Goal: Information Seeking & Learning: Check status

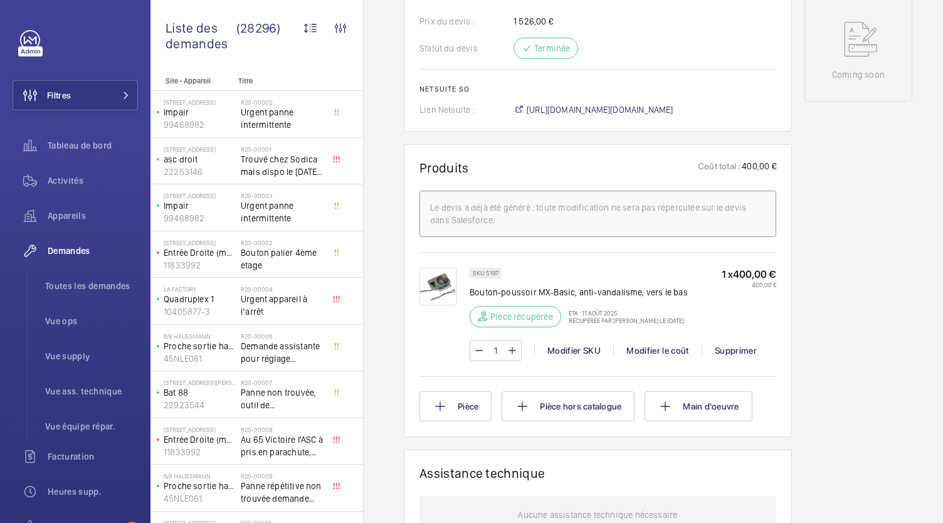
scroll to position [646, 0]
click at [606, 259] on div "SKU 5197 Bouton-poussoir MX-Basic, anti-vandalisme, vers le bas Pièce récupérée…" at bounding box center [597, 311] width 357 height 122
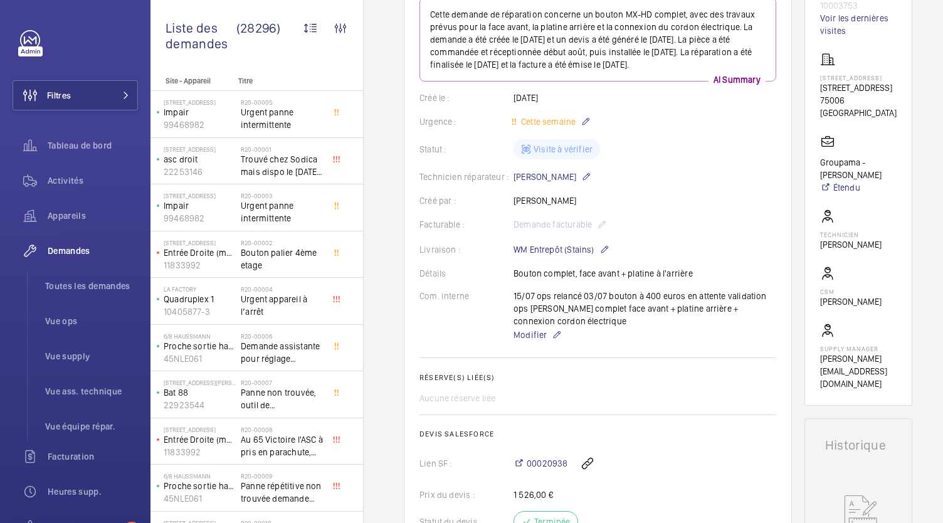
scroll to position [166, 0]
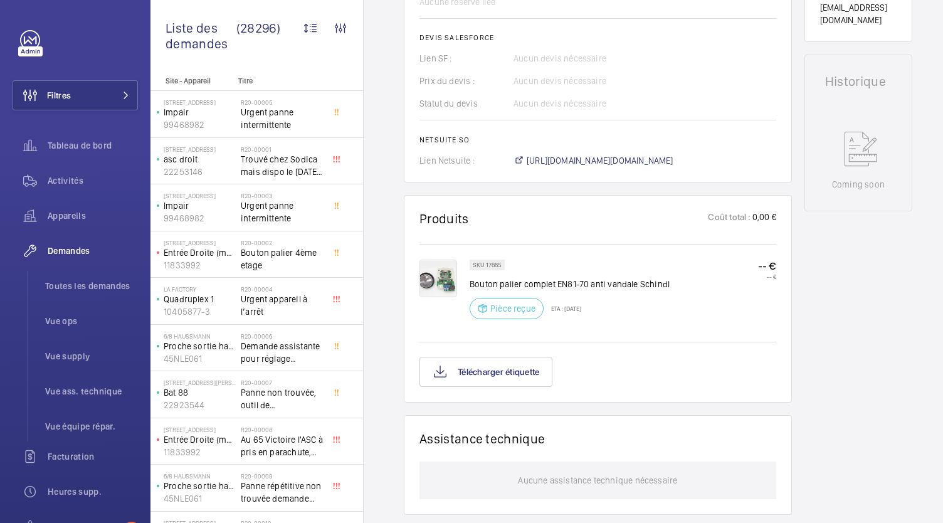
scroll to position [544, 0]
click at [493, 359] on button "Télécharger étiquette" at bounding box center [485, 370] width 133 height 30
click at [508, 367] on button "Télécharger étiquette" at bounding box center [485, 370] width 133 height 30
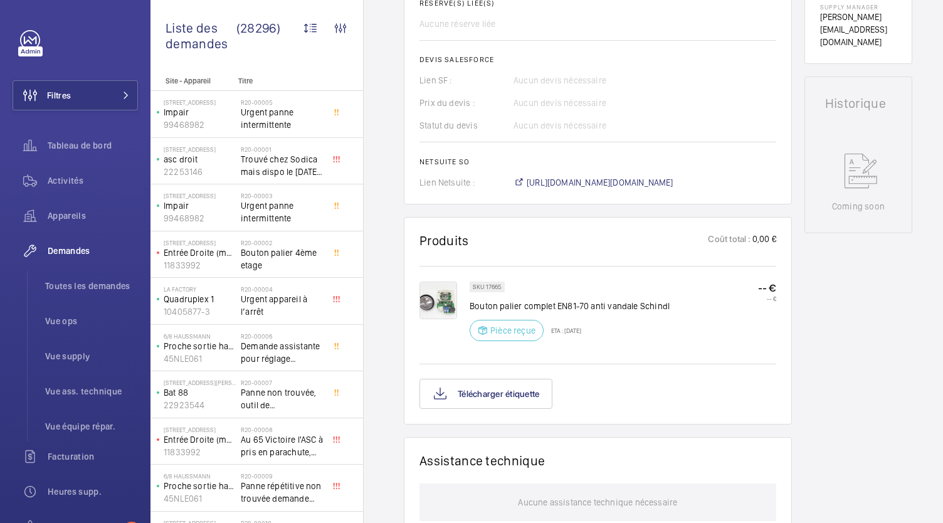
scroll to position [522, 0]
click at [483, 390] on button "Télécharger étiquette" at bounding box center [485, 392] width 133 height 30
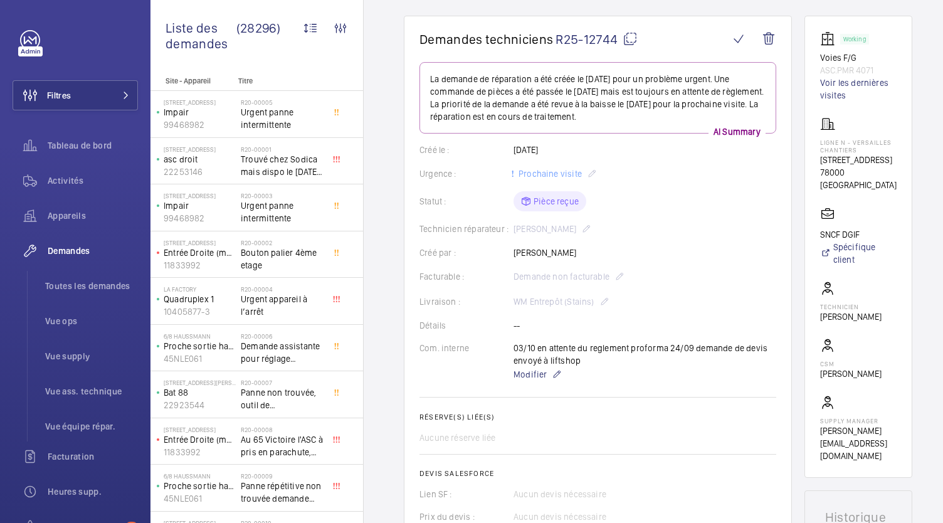
scroll to position [105, 0]
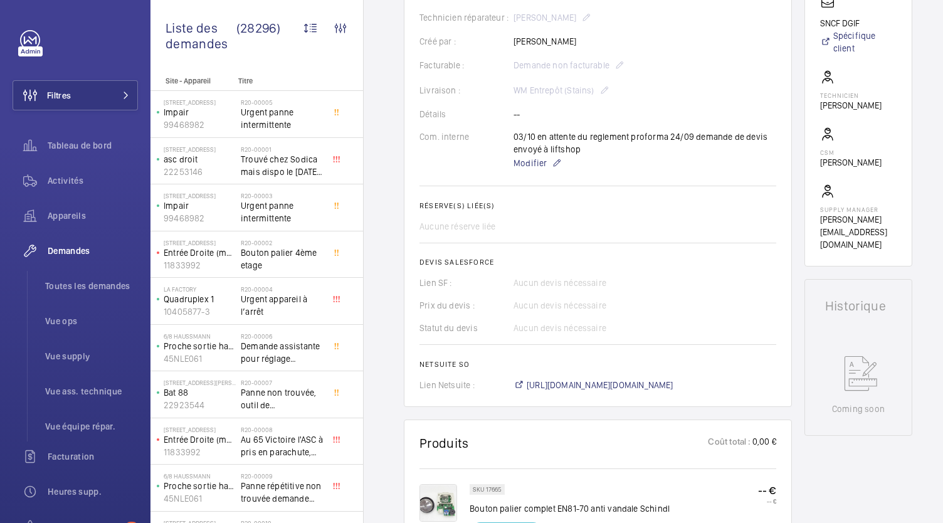
scroll to position [573, 0]
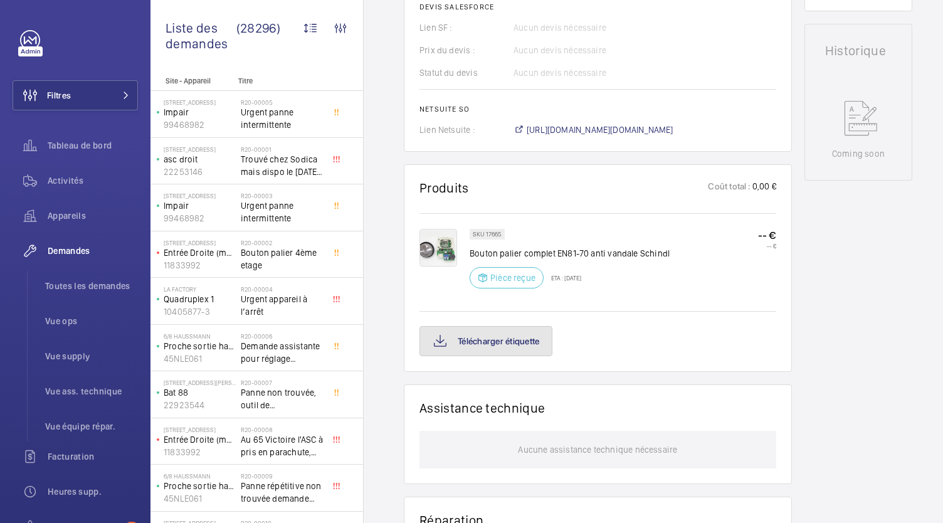
click at [524, 348] on button "Télécharger étiquette" at bounding box center [485, 341] width 133 height 30
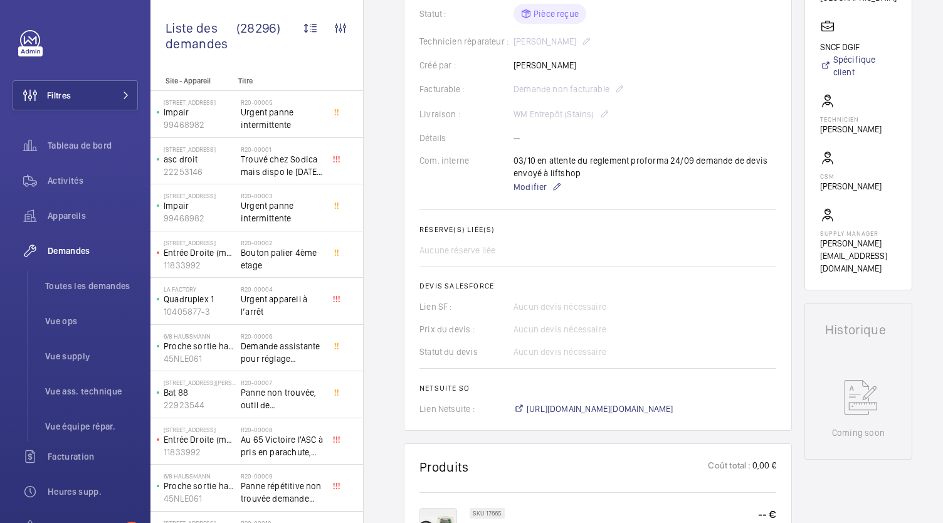
scroll to position [0, 0]
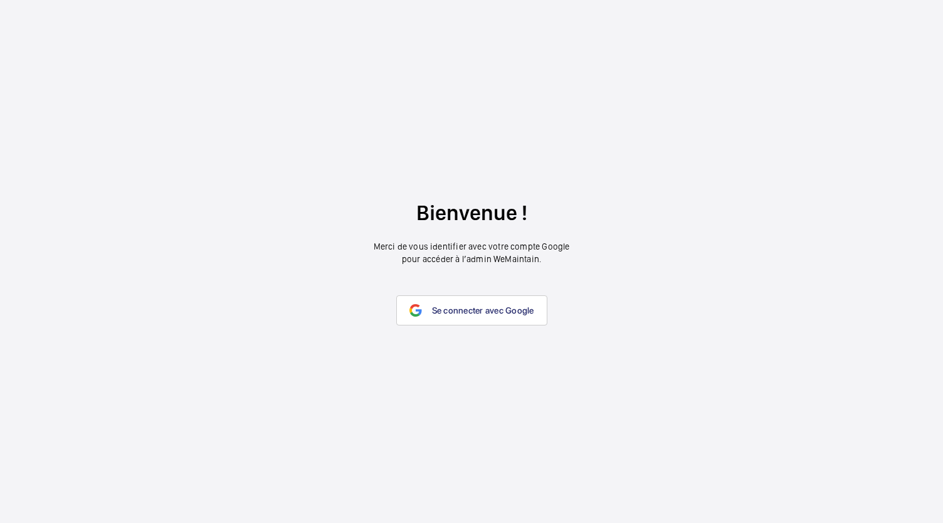
click at [435, 312] on span "Se connecter avec Google" at bounding box center [483, 310] width 102 height 10
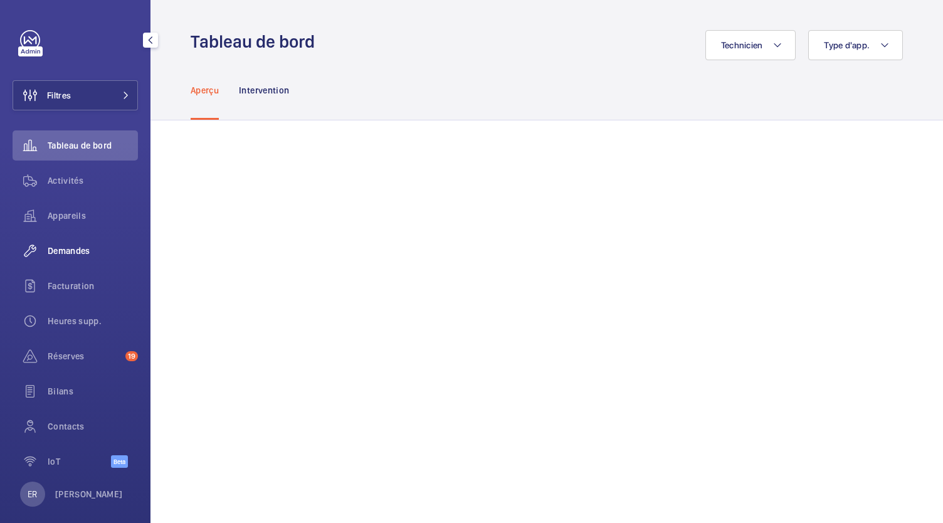
click at [70, 252] on span "Demandes" at bounding box center [93, 251] width 90 height 13
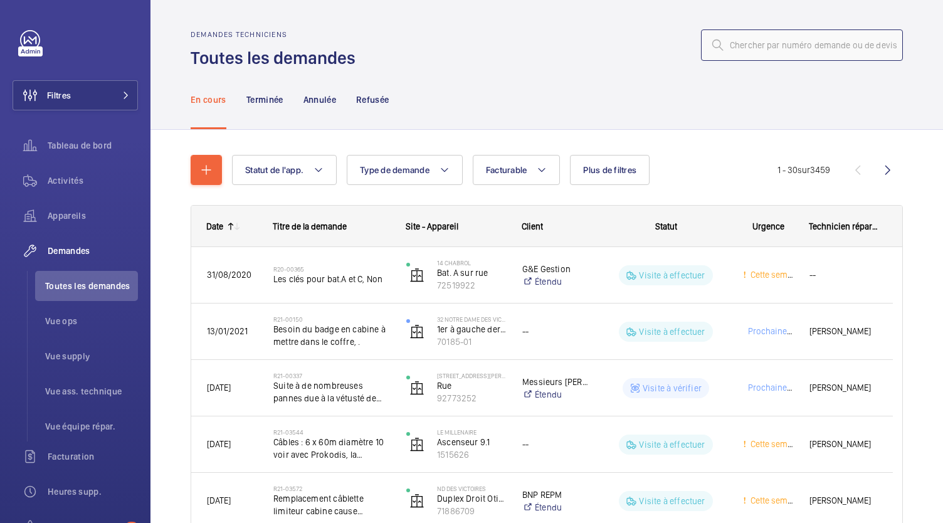
click at [745, 54] on input "text" at bounding box center [802, 44] width 202 height 31
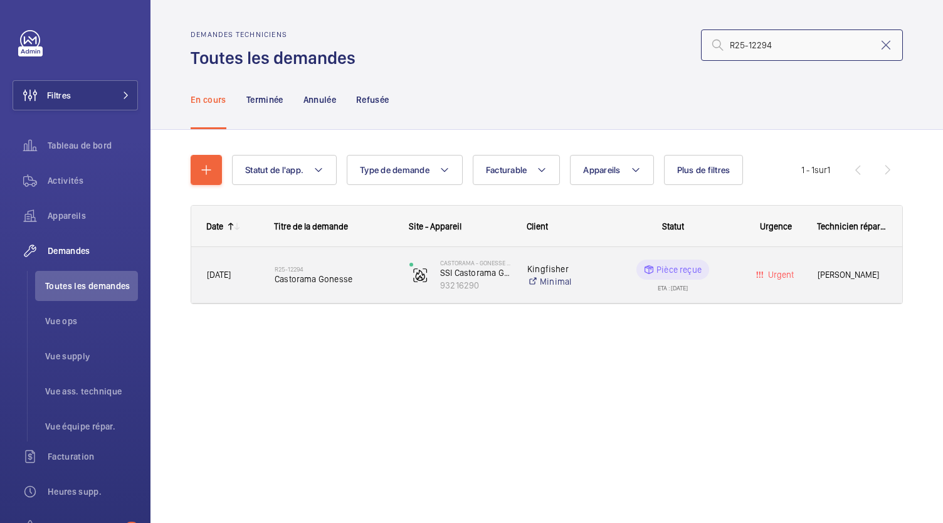
type input "R25-12294"
click at [284, 276] on span "Castorama Gonesse" at bounding box center [334, 279] width 118 height 13
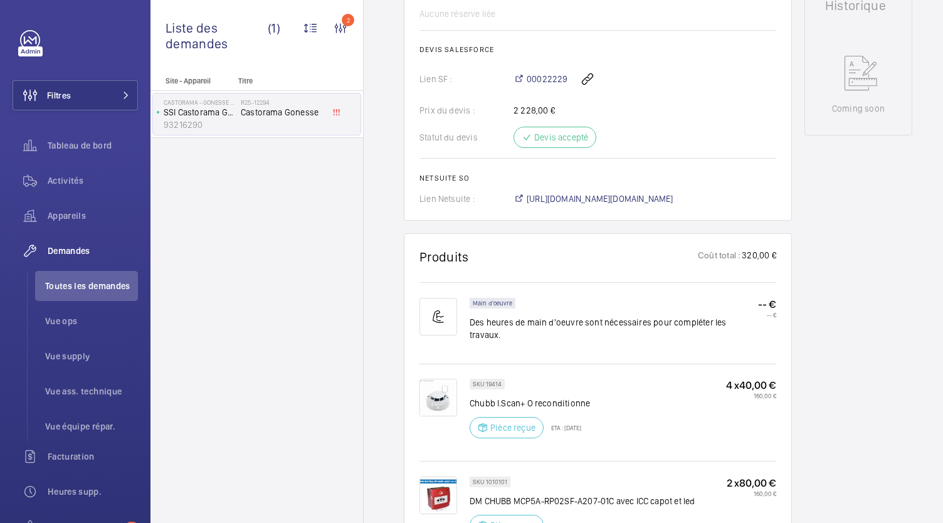
scroll to position [619, 0]
click at [591, 191] on span "https://6461500.app.netsuite.com/app/accounting/transactions/salesord.nl?id=302…" at bounding box center [600, 197] width 147 height 13
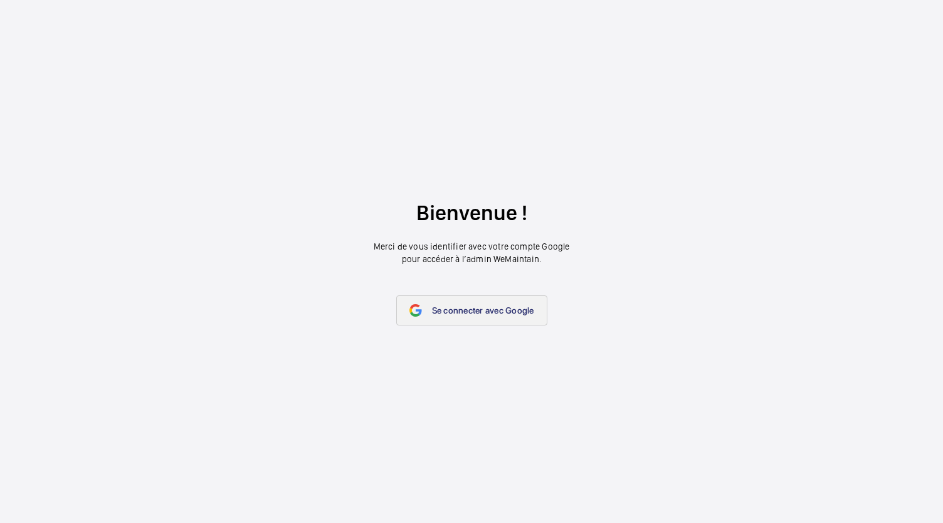
click at [446, 303] on link "Se connecter avec Google" at bounding box center [471, 310] width 151 height 30
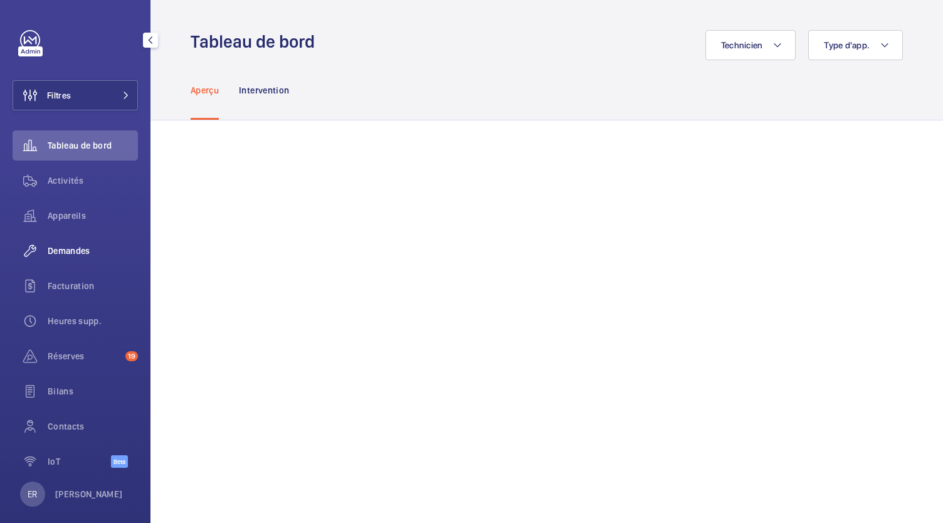
click at [87, 243] on div "Demandes" at bounding box center [75, 251] width 125 height 30
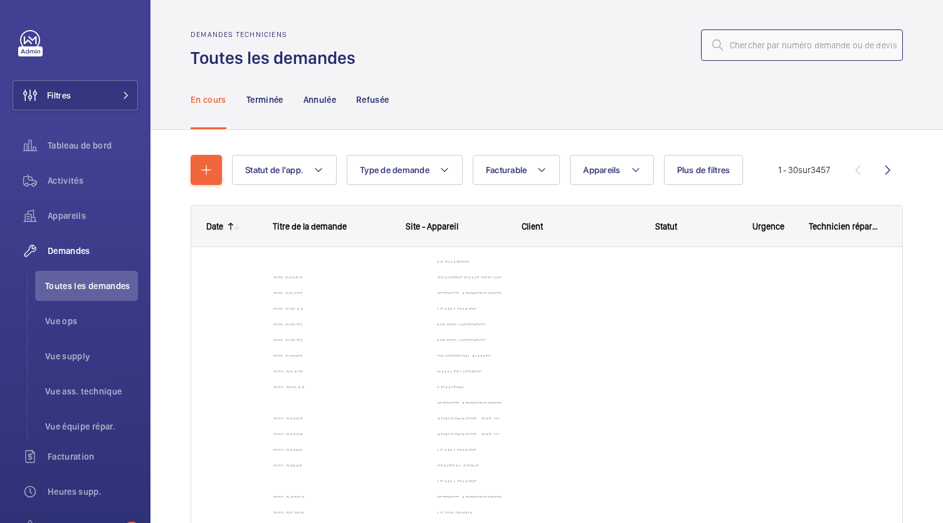
click at [739, 51] on input "text" at bounding box center [802, 44] width 202 height 31
type input "r"
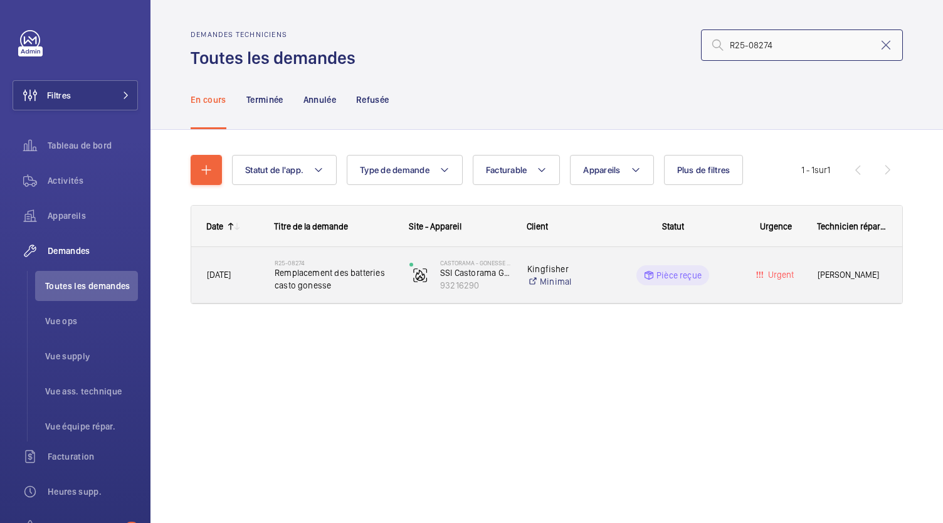
type input "R25-08274"
click at [346, 273] on span "Remplacement des batteries casto gonesse" at bounding box center [334, 278] width 118 height 25
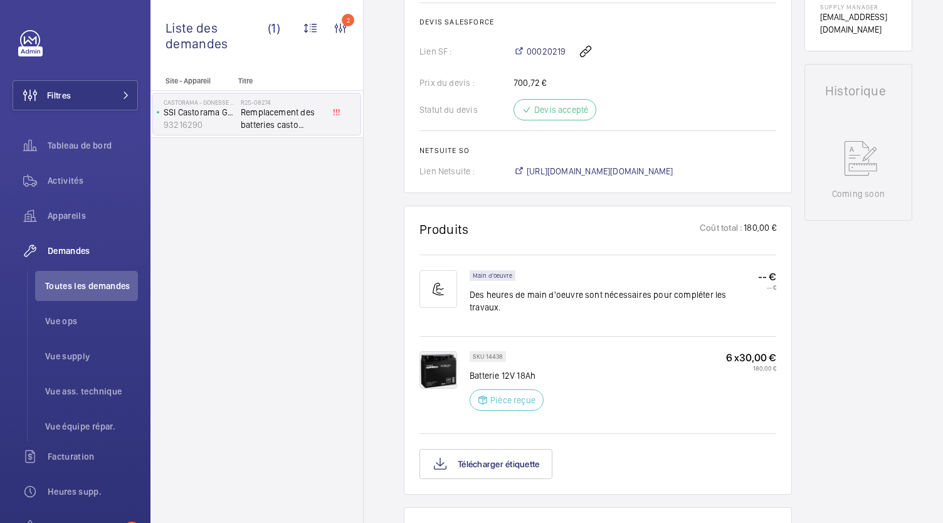
scroll to position [526, 0]
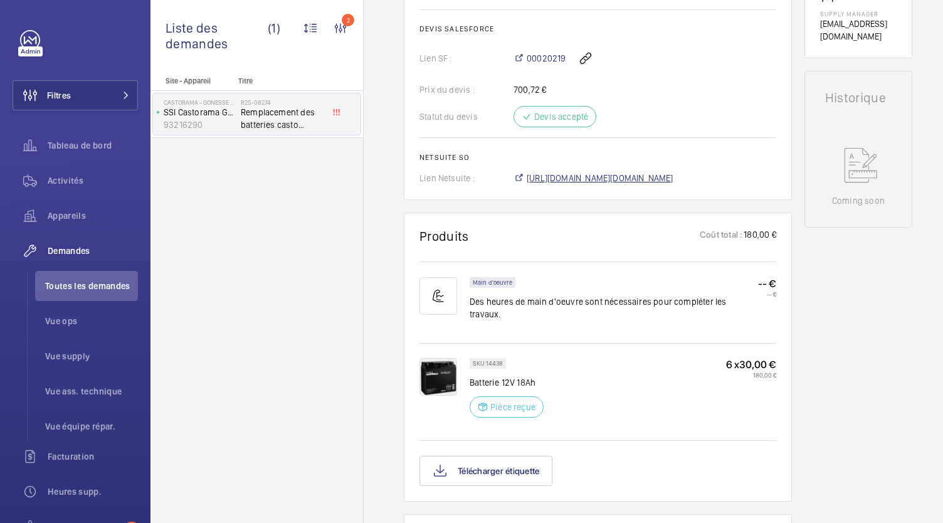
click at [579, 179] on span "https://6461500.app.netsuite.com/app/accounting/transactions/salesord.nl?id=305…" at bounding box center [600, 178] width 147 height 13
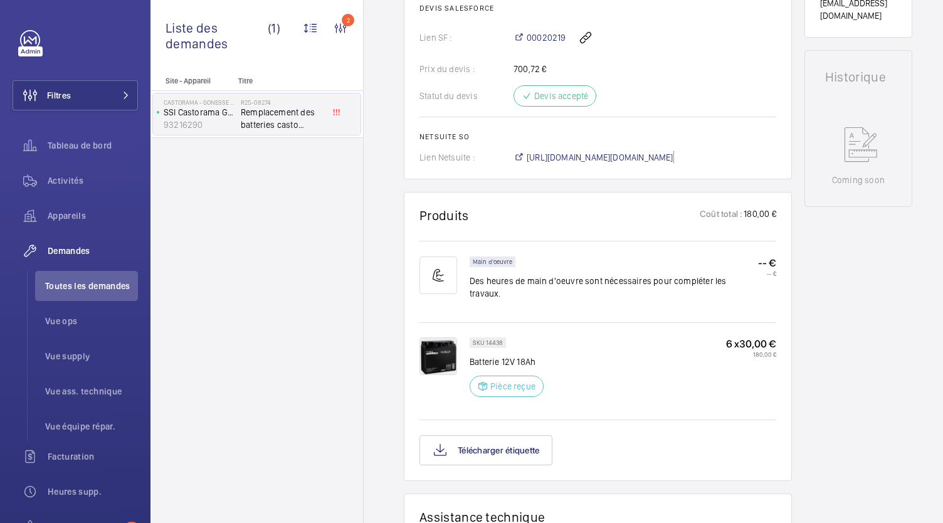
scroll to position [554, 0]
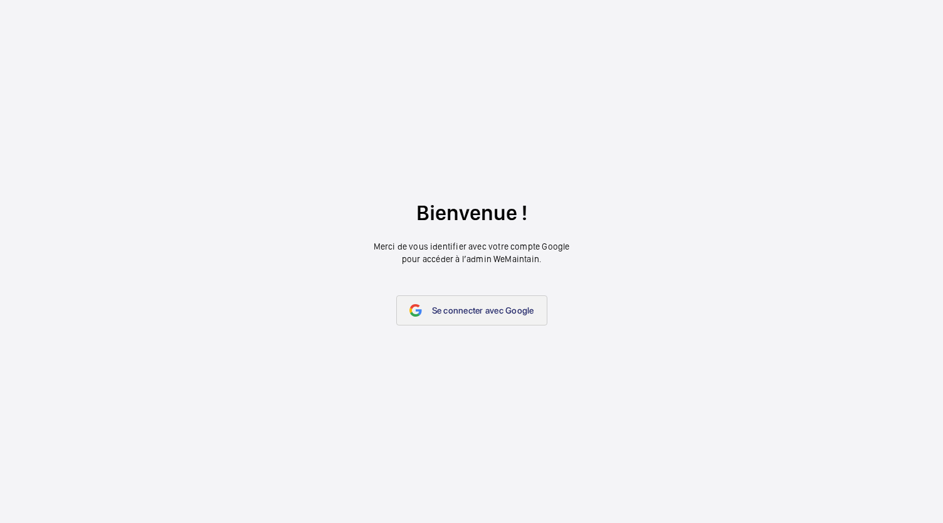
click at [479, 324] on link "Se connecter avec Google" at bounding box center [471, 310] width 151 height 30
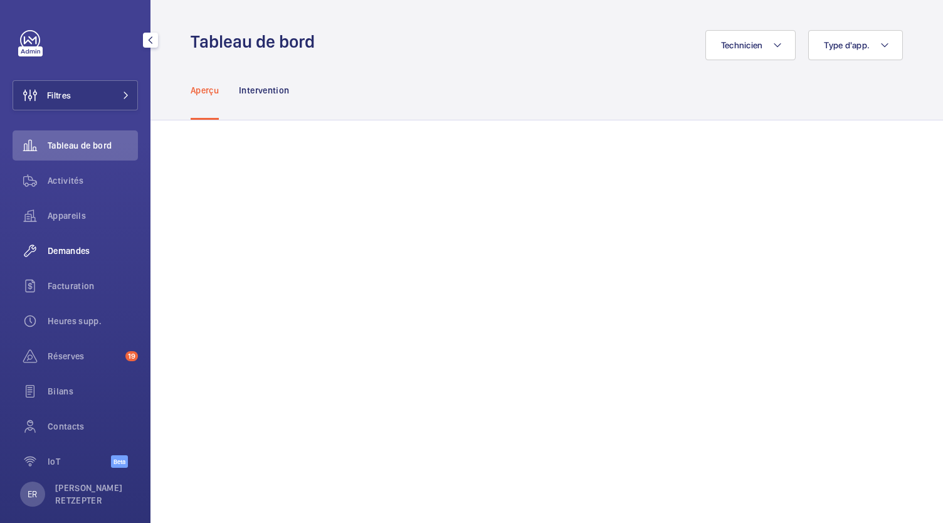
click at [85, 246] on span "Demandes" at bounding box center [93, 251] width 90 height 13
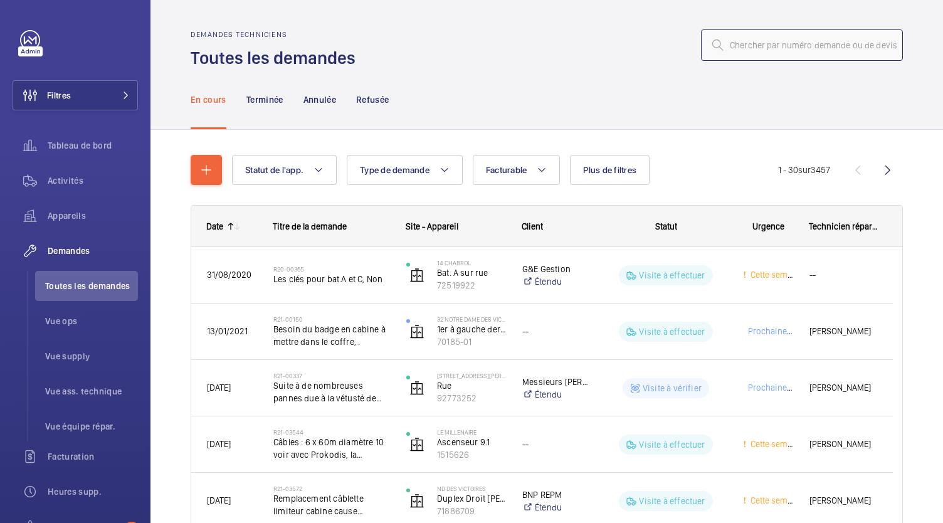
click at [755, 48] on input "text" at bounding box center [802, 44] width 202 height 31
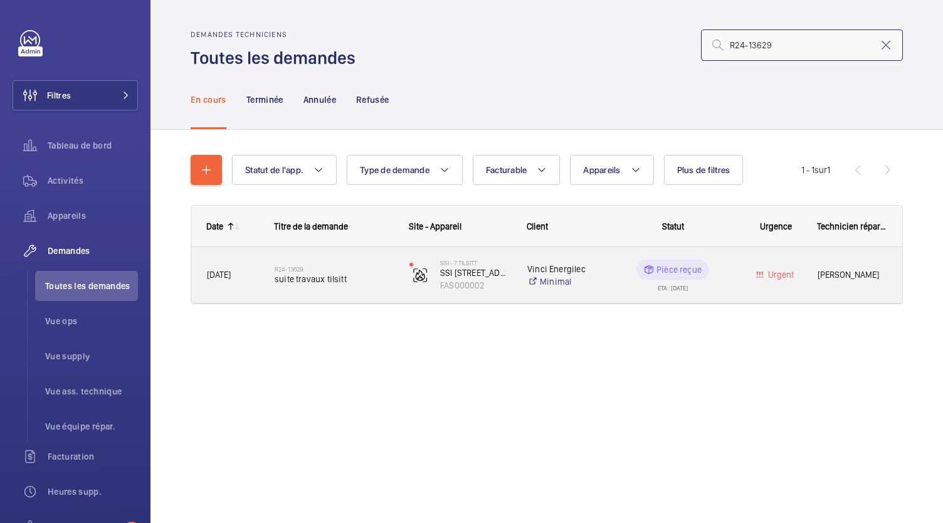
type input "R24-13629"
click at [330, 275] on span "suite travaux tilsitt" at bounding box center [334, 279] width 118 height 13
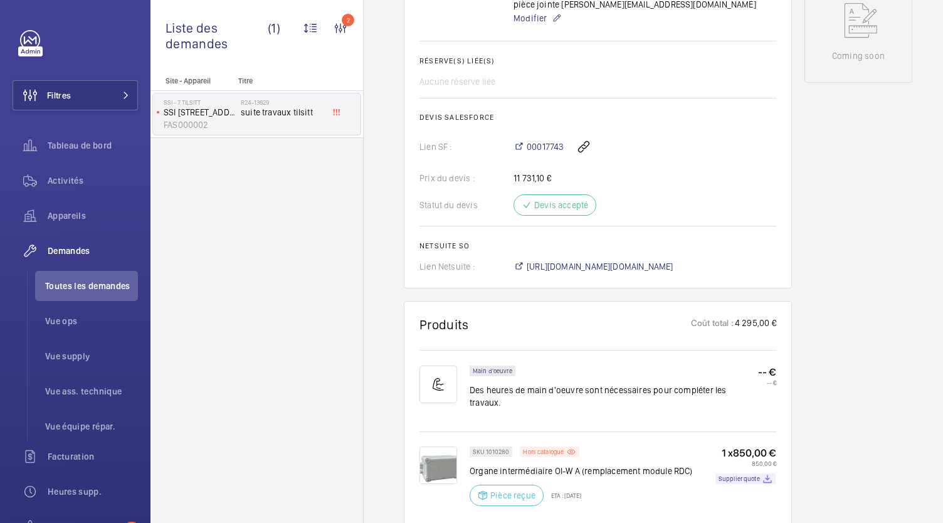
scroll to position [648, 0]
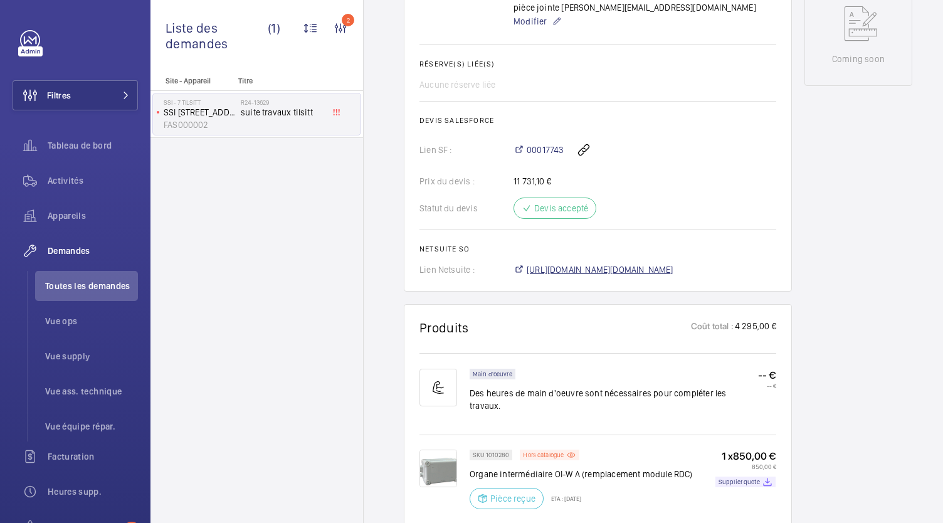
click at [565, 263] on span "https://6461500.app.netsuite.com/app/accounting/transactions/salesord.nl?id=300…" at bounding box center [600, 269] width 147 height 13
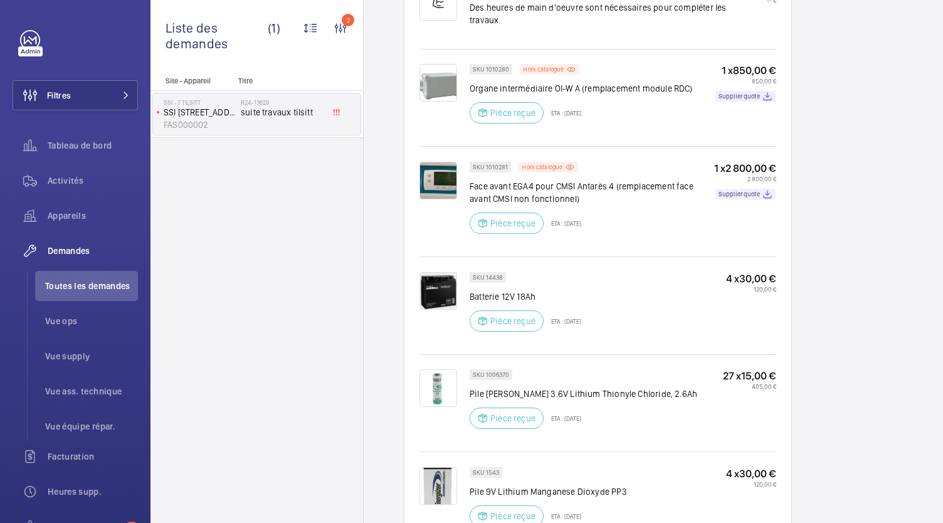
scroll to position [1026, 0]
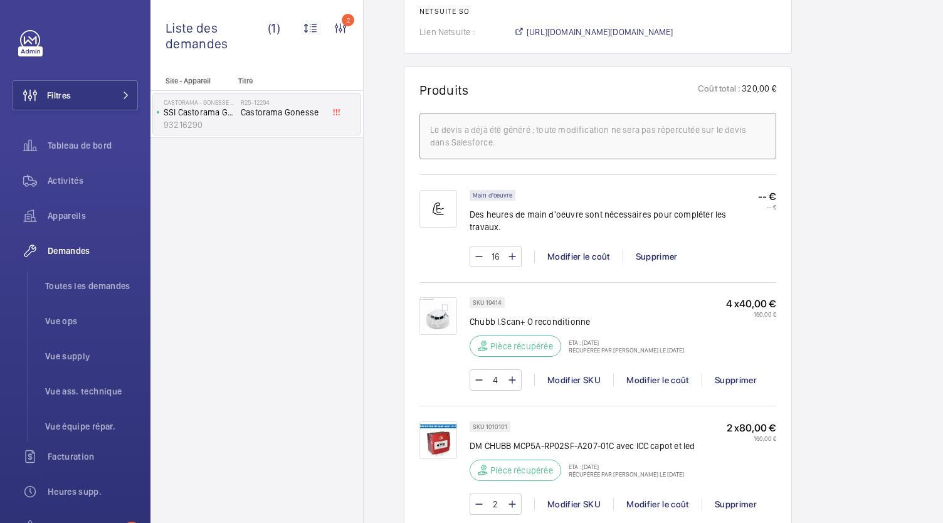
scroll to position [771, 0]
click at [96, 281] on span "Toutes les demandes" at bounding box center [91, 286] width 93 height 13
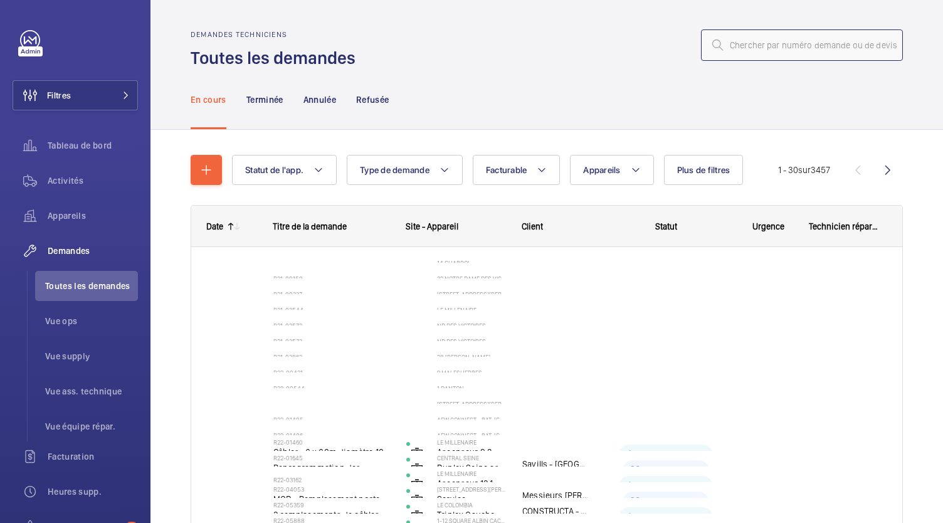
click at [741, 45] on input "text" at bounding box center [802, 44] width 202 height 31
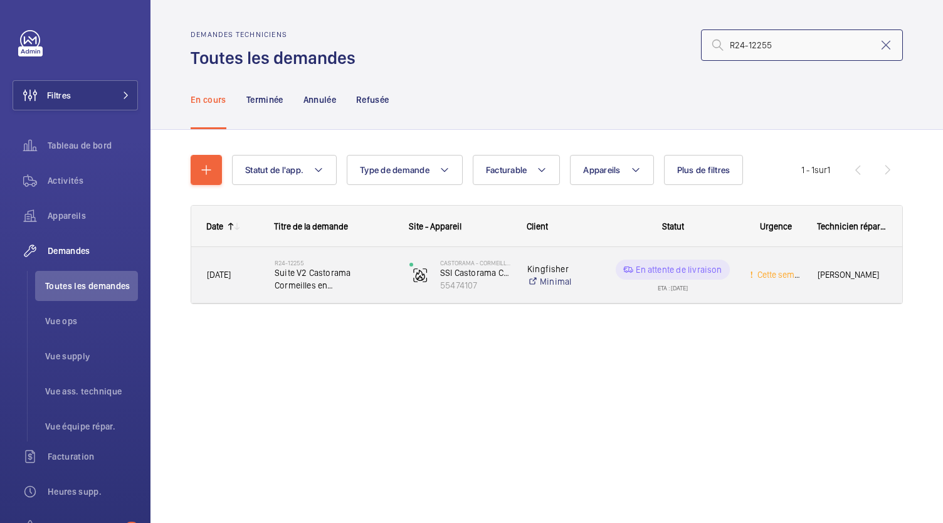
type input "R24-12255"
click at [317, 287] on span "Suite V2 Castorama Cormeilles en parisis" at bounding box center [334, 278] width 118 height 25
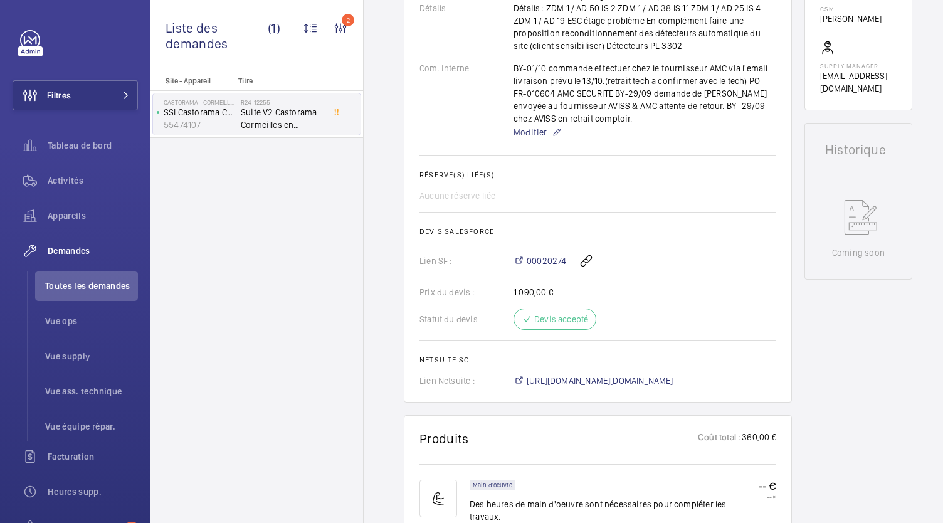
scroll to position [606, 0]
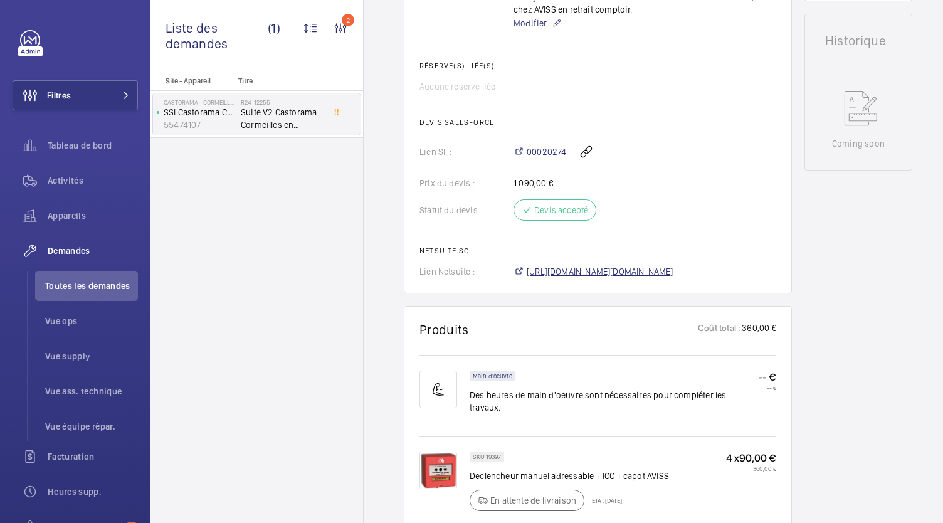
click at [555, 265] on span "https://6461500.app.netsuite.com/app/accounting/transactions/salesord.nl?id=305…" at bounding box center [600, 271] width 147 height 13
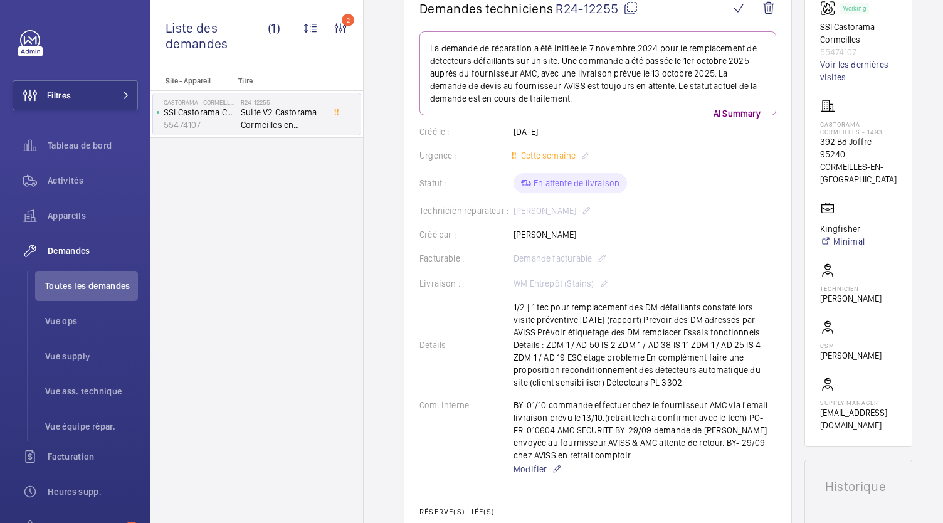
scroll to position [0, 0]
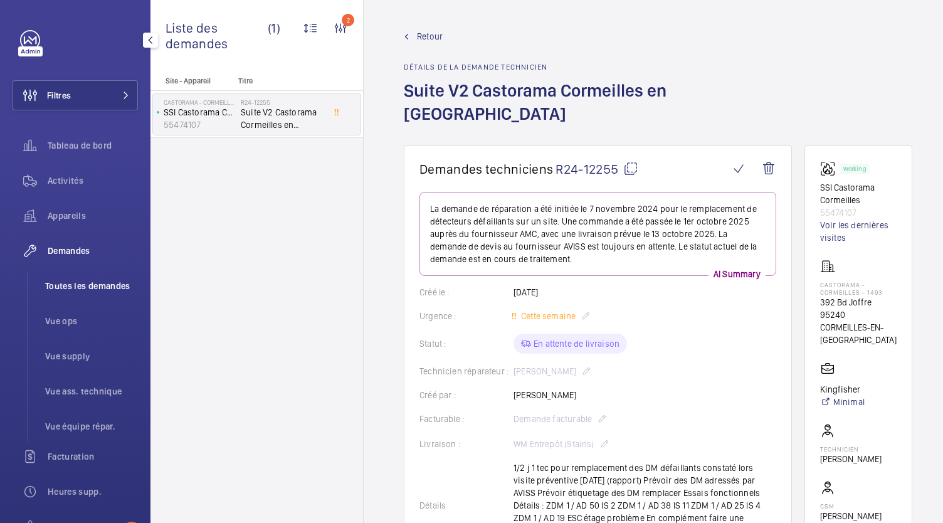
click at [122, 283] on span "Toutes les demandes" at bounding box center [91, 286] width 93 height 13
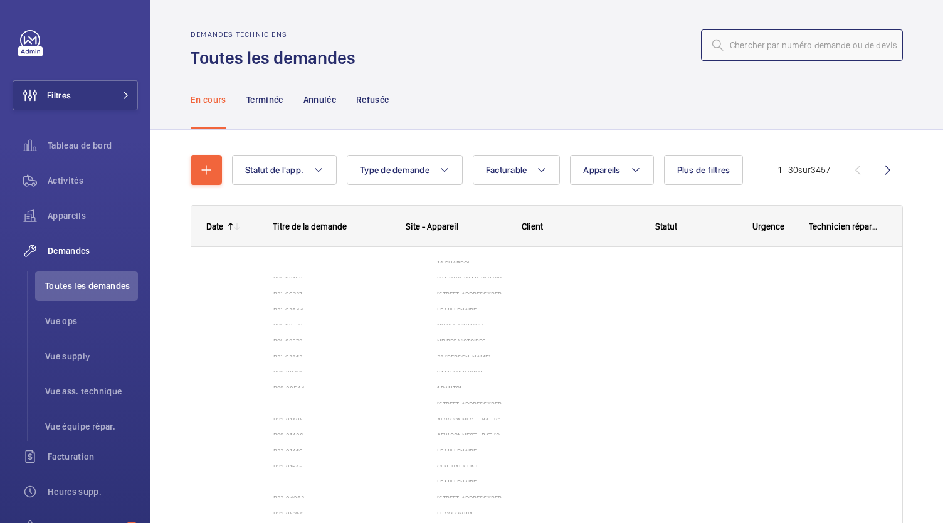
click at [749, 48] on input "text" at bounding box center [802, 44] width 202 height 31
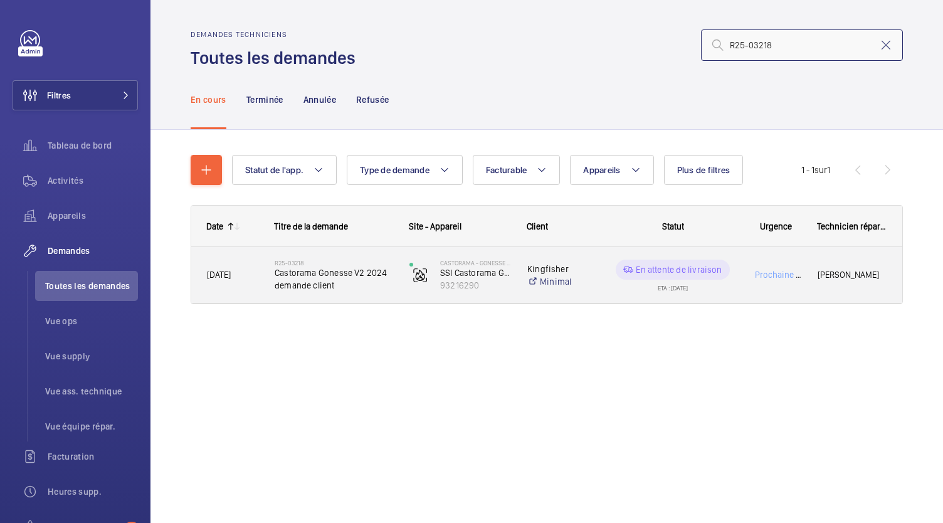
type input "R25-03218"
click at [334, 275] on span "Castorama Gonesse V2 2024 demande client" at bounding box center [334, 278] width 118 height 25
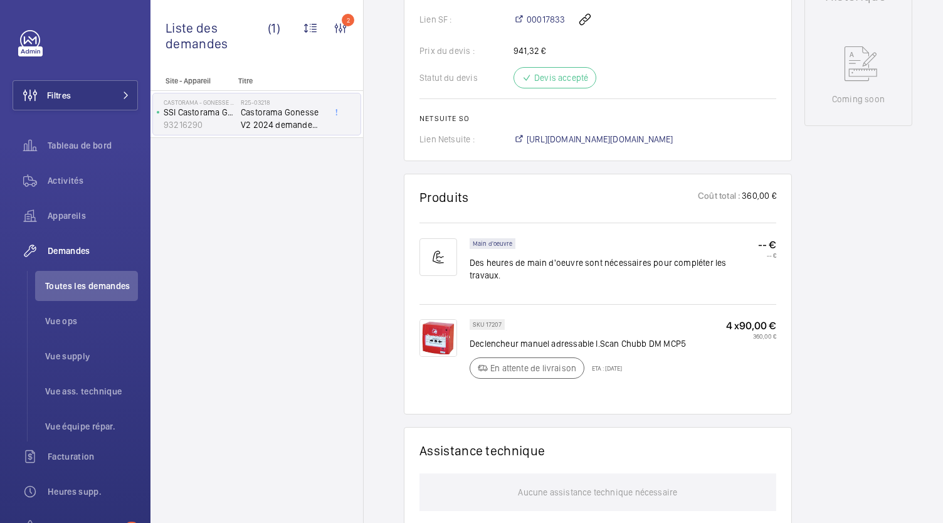
scroll to position [624, 0]
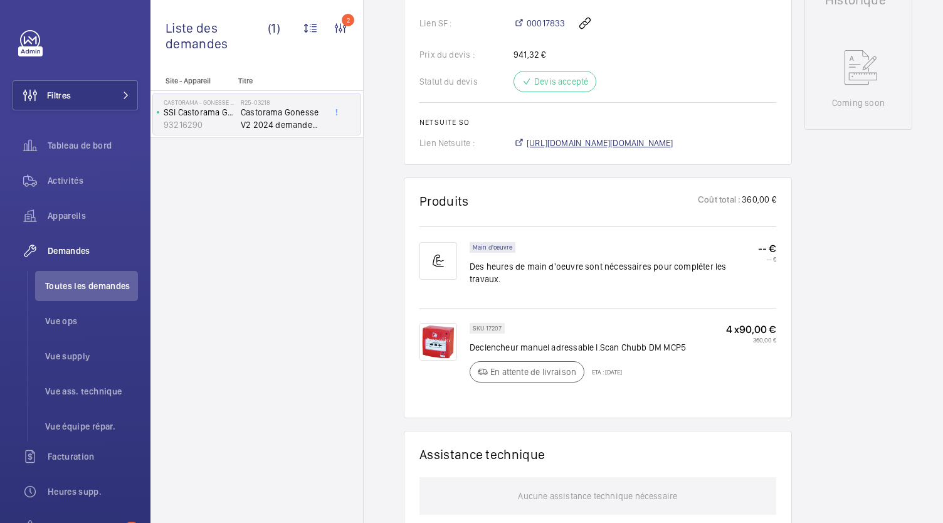
click at [613, 149] on span "https://6461500.app.netsuite.com/app/accounting/transactions/salesord.nl?id=305…" at bounding box center [600, 143] width 147 height 13
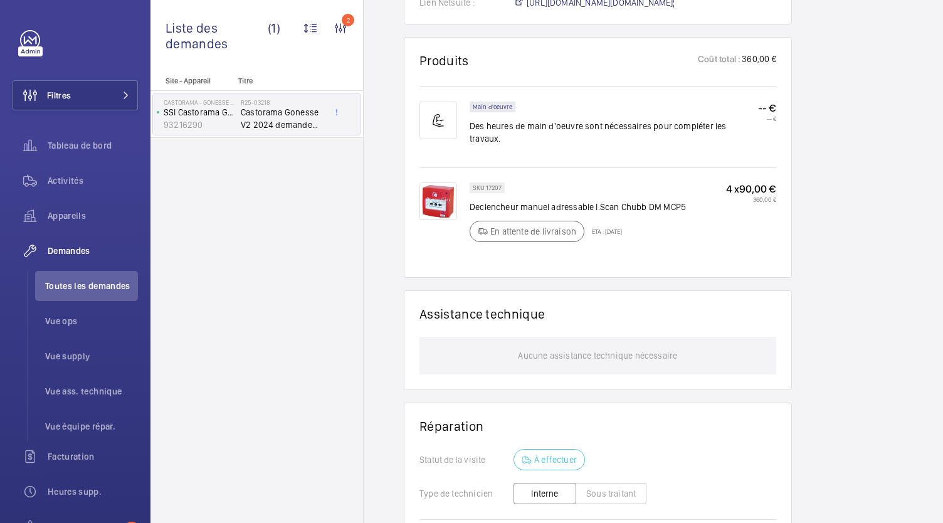
scroll to position [723, 0]
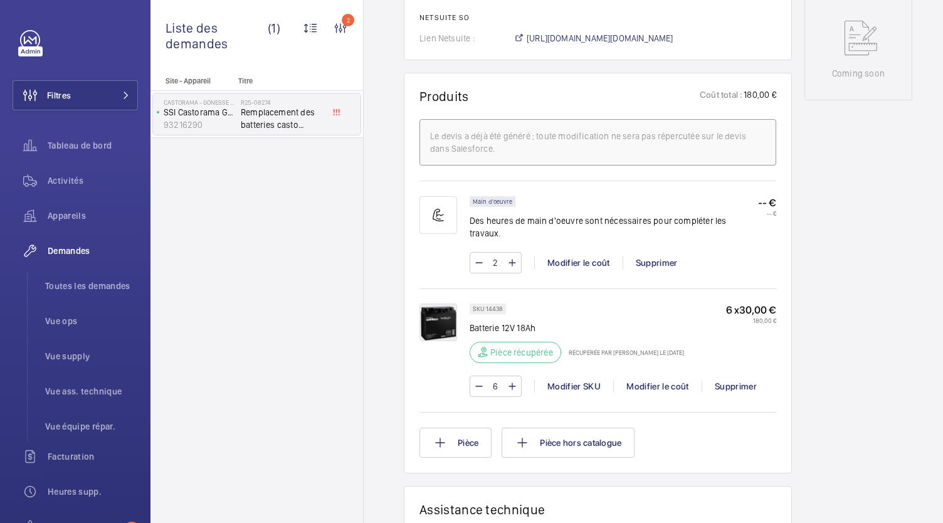
scroll to position [653, 0]
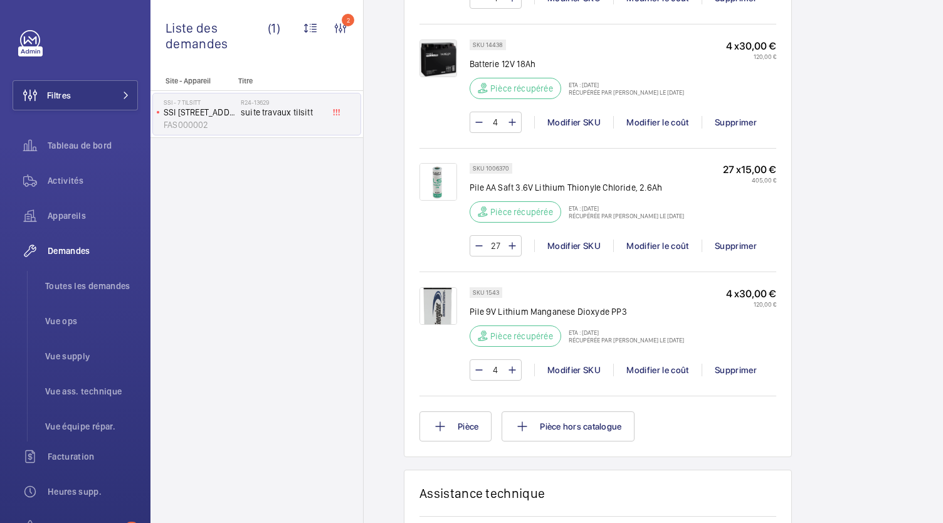
scroll to position [1404, 0]
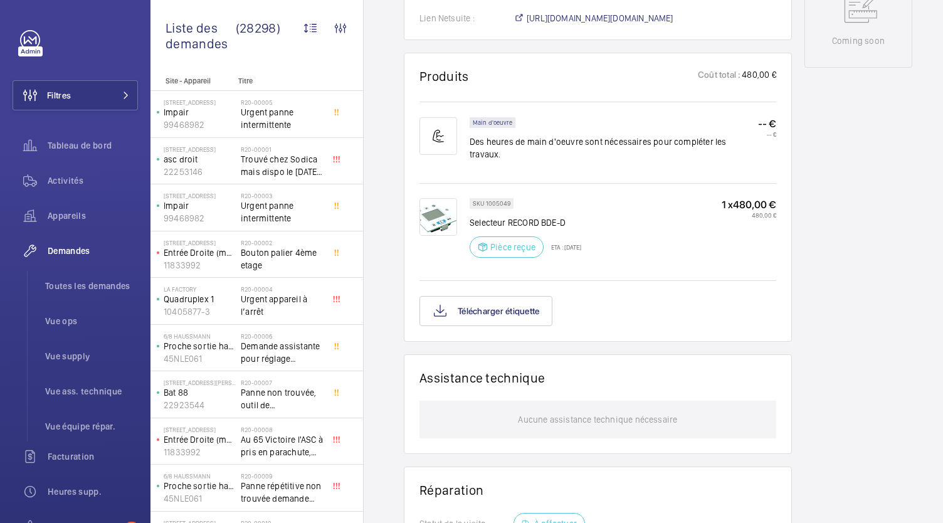
scroll to position [724, 0]
click at [527, 307] on button "Télécharger étiquette" at bounding box center [485, 310] width 133 height 30
click at [509, 318] on button "Télécharger étiquette" at bounding box center [485, 310] width 133 height 30
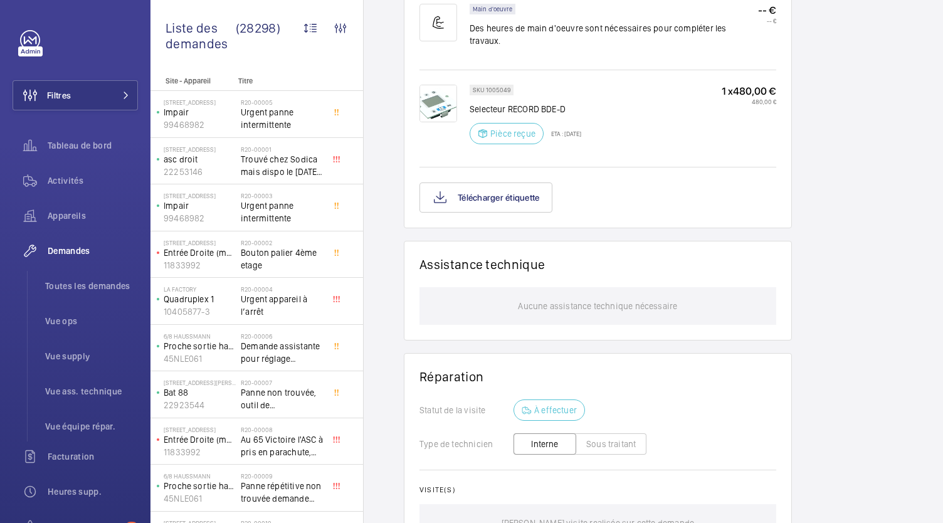
scroll to position [838, 0]
click at [522, 192] on button "Télécharger étiquette" at bounding box center [485, 196] width 133 height 30
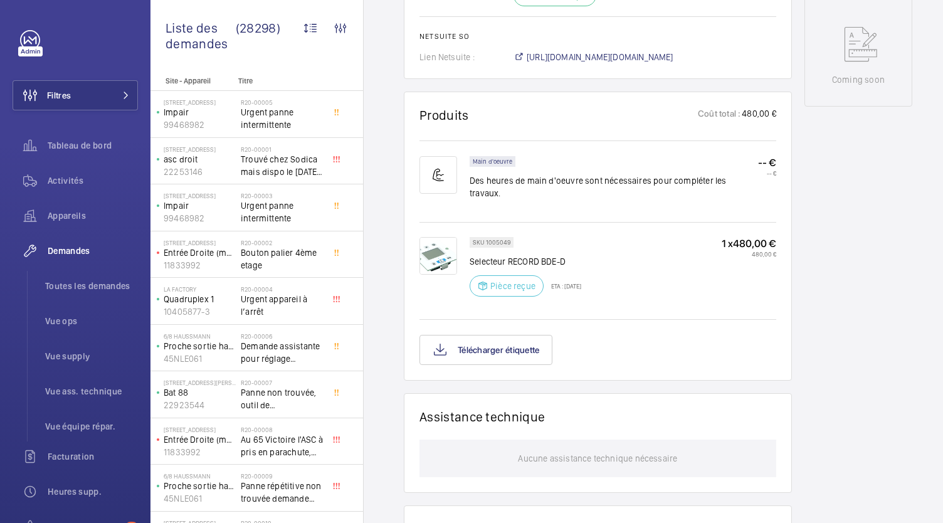
scroll to position [809, 0]
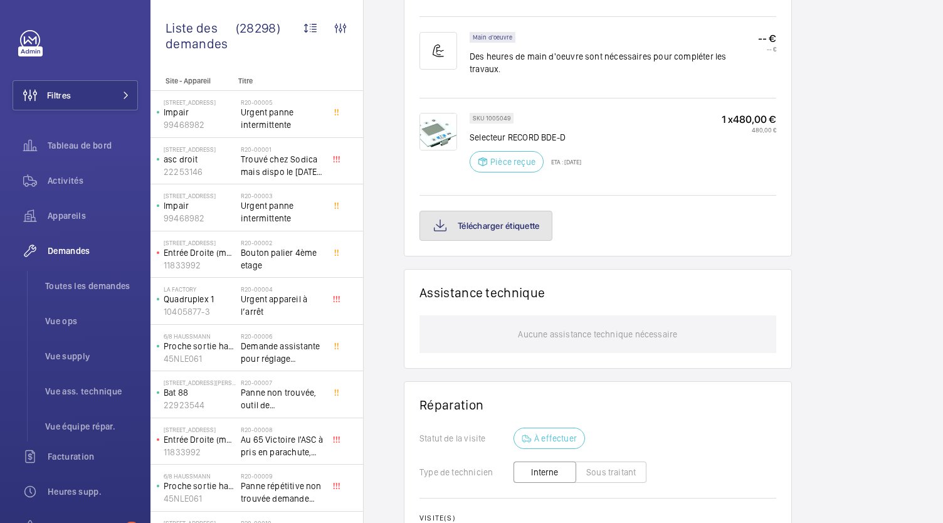
click at [526, 223] on button "Télécharger étiquette" at bounding box center [485, 226] width 133 height 30
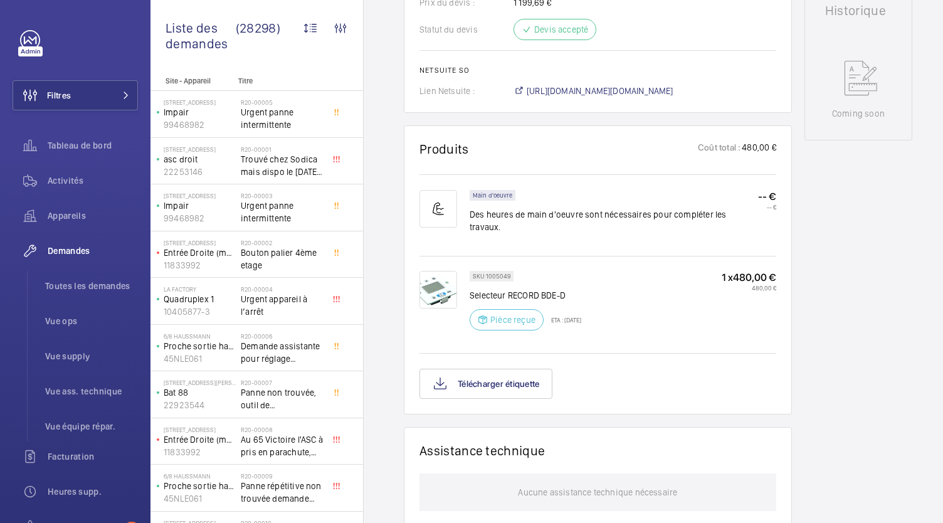
scroll to position [650, 0]
click at [495, 375] on button "Télécharger étiquette" at bounding box center [485, 385] width 133 height 30
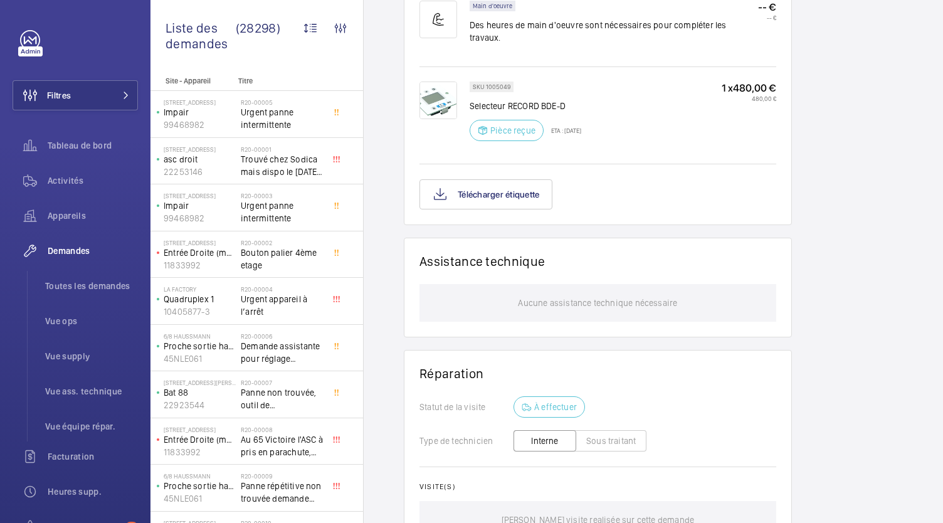
scroll to position [841, 0]
click at [474, 188] on button "Télécharger étiquette" at bounding box center [485, 193] width 133 height 30
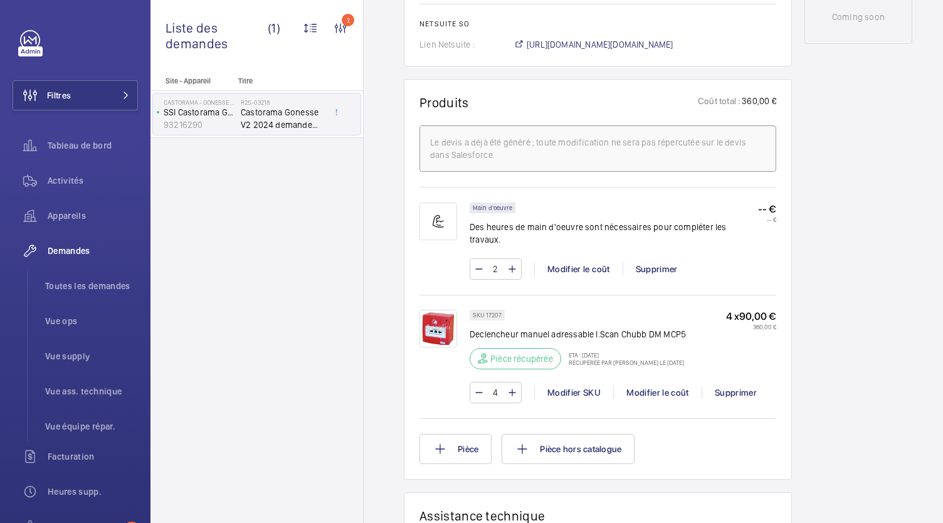
scroll to position [722, 0]
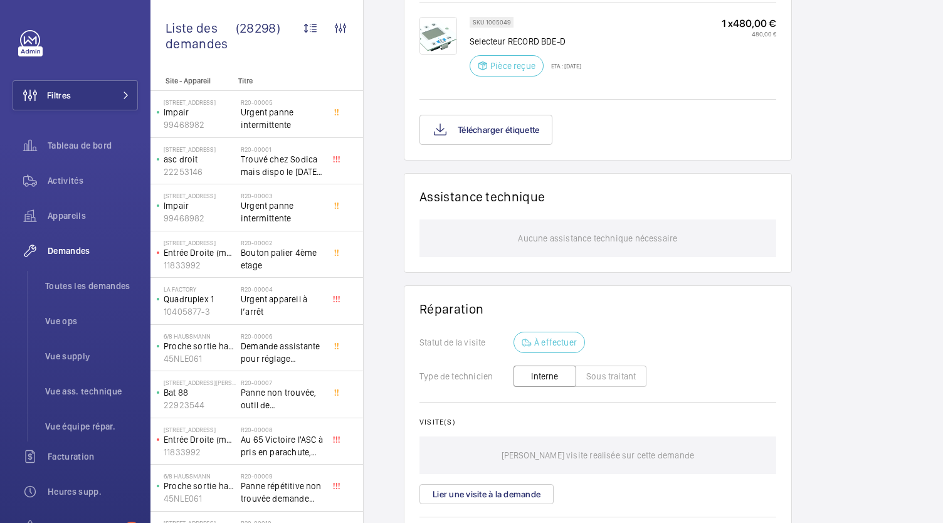
scroll to position [905, 0]
click at [480, 124] on button "Télécharger étiquette" at bounding box center [485, 129] width 133 height 30
click at [458, 139] on button "Télécharger étiquette" at bounding box center [485, 129] width 133 height 30
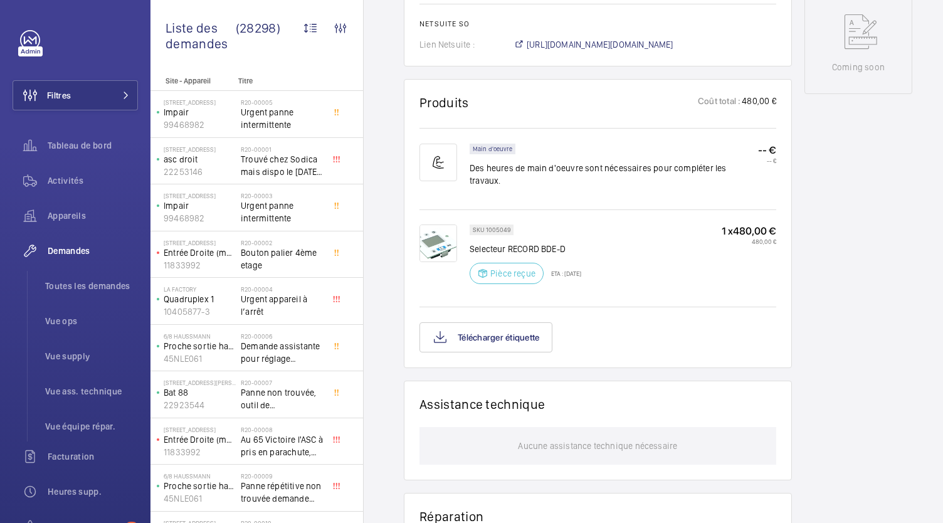
scroll to position [697, 0]
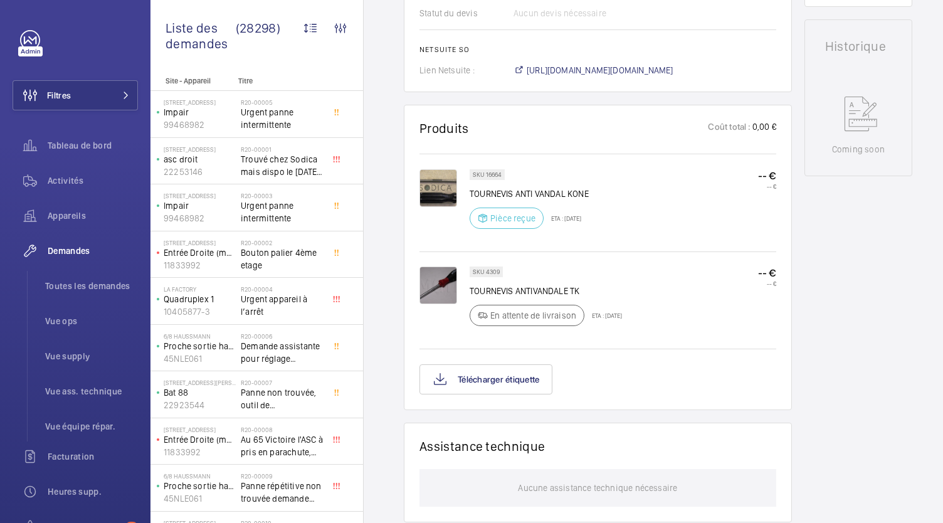
scroll to position [690, 0]
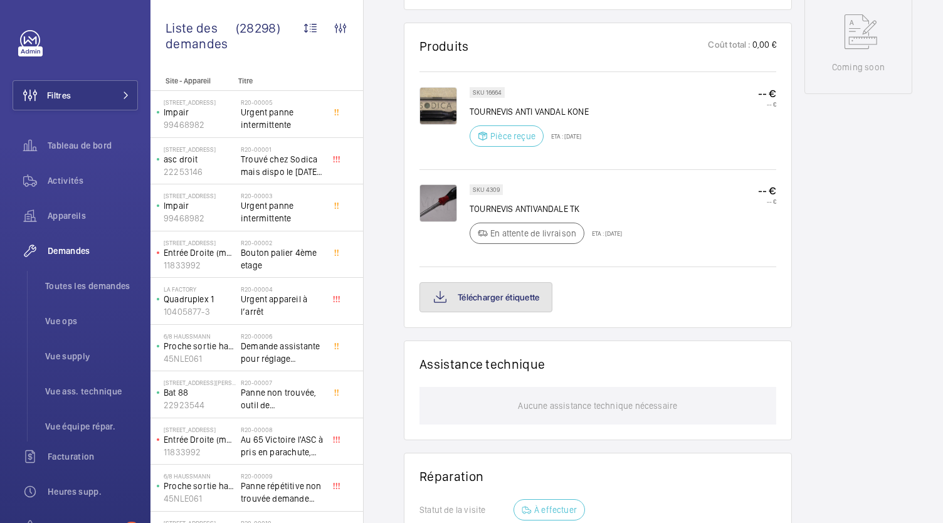
click at [520, 295] on button "Télécharger étiquette" at bounding box center [485, 297] width 133 height 30
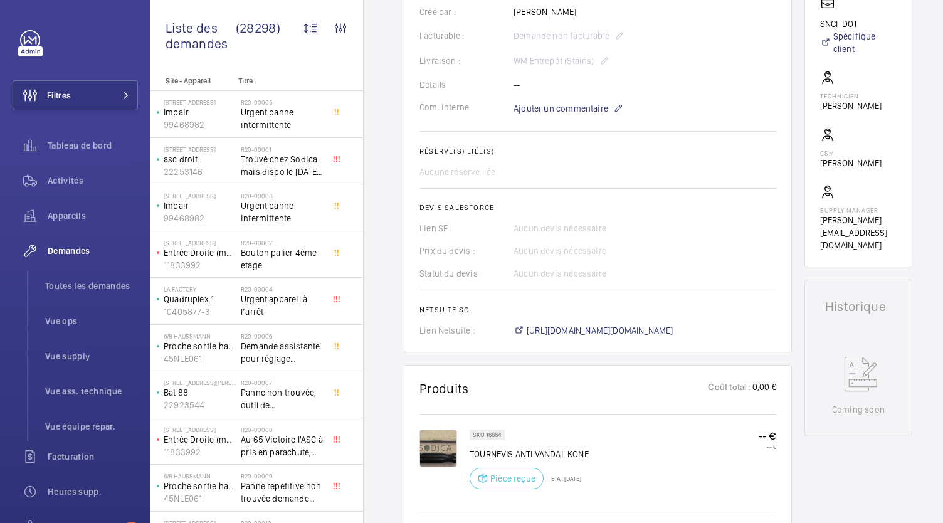
scroll to position [172, 0]
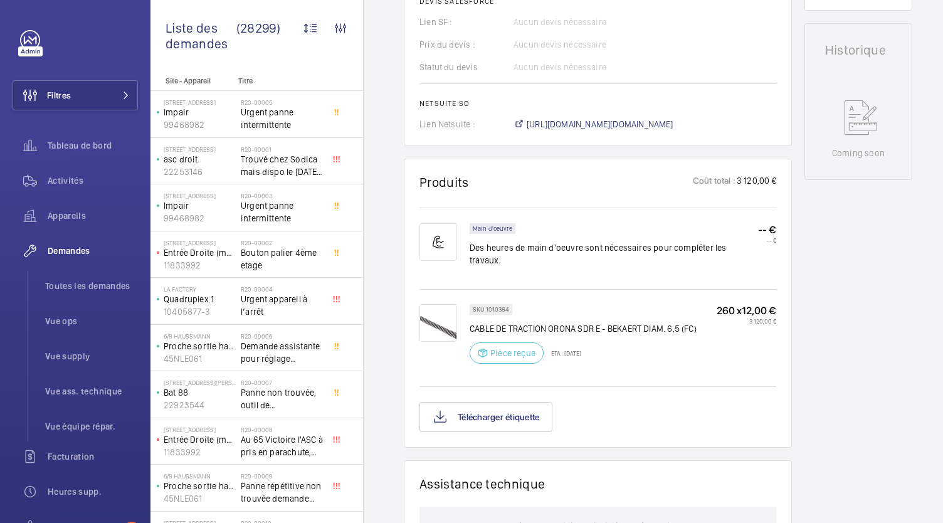
scroll to position [577, 0]
click at [527, 403] on button "Télécharger étiquette" at bounding box center [485, 418] width 133 height 30
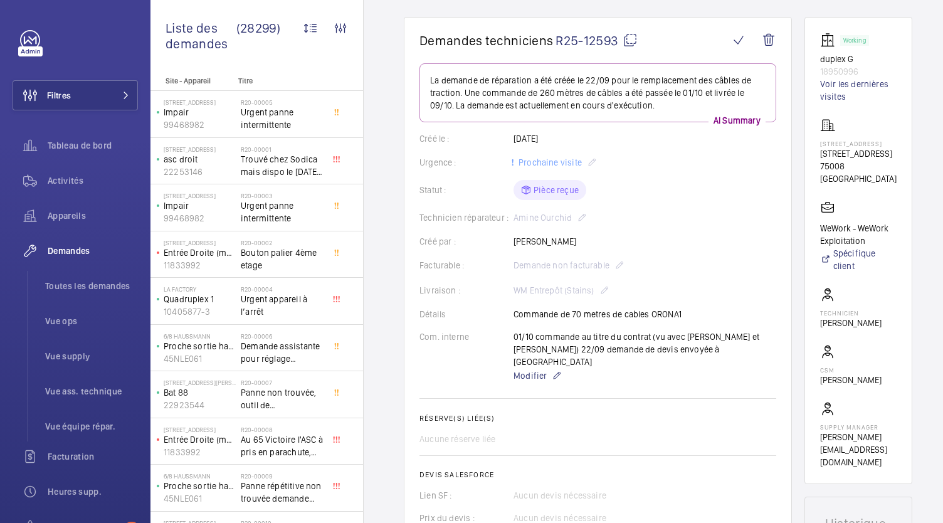
scroll to position [0, 0]
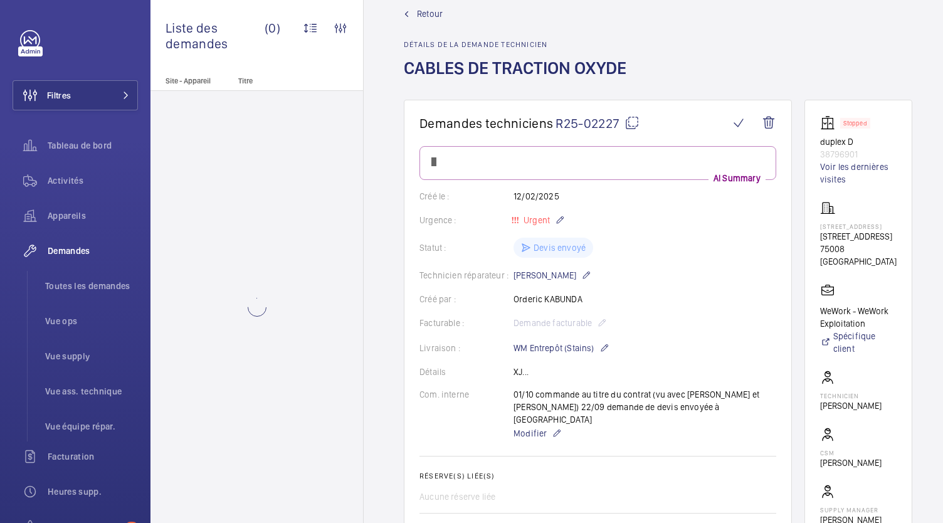
scroll to position [28, 0]
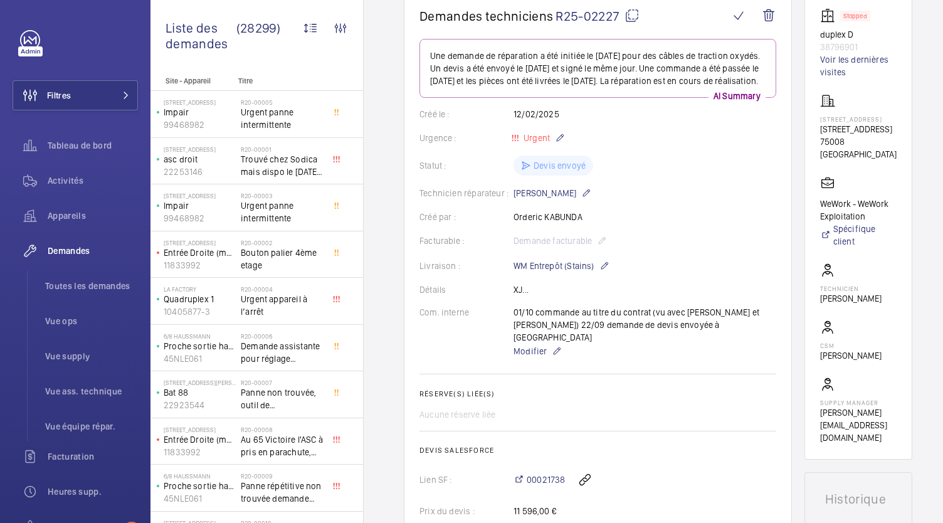
scroll to position [134, 0]
